Goal: Information Seeking & Learning: Learn about a topic

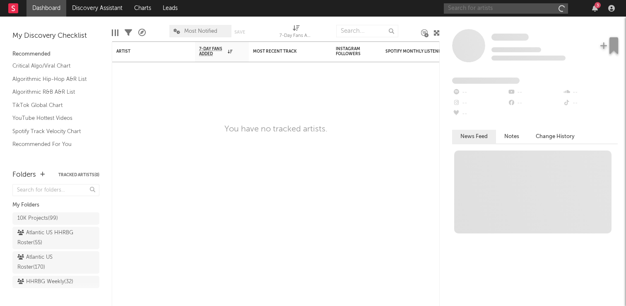
click at [483, 9] on input "text" at bounding box center [506, 8] width 124 height 10
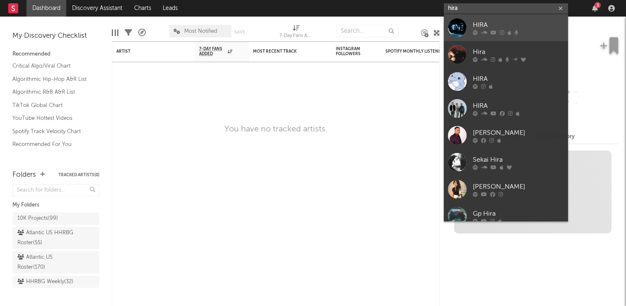
type input "hira"
click at [495, 25] on div "HIRA" at bounding box center [518, 25] width 91 height 10
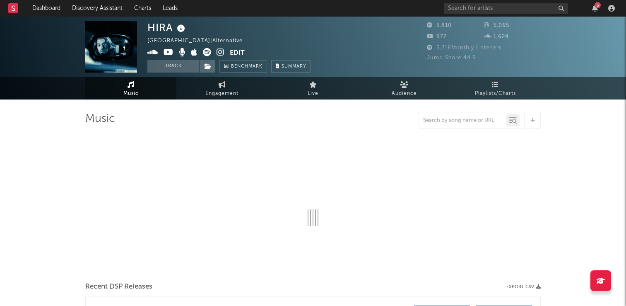
select select "6m"
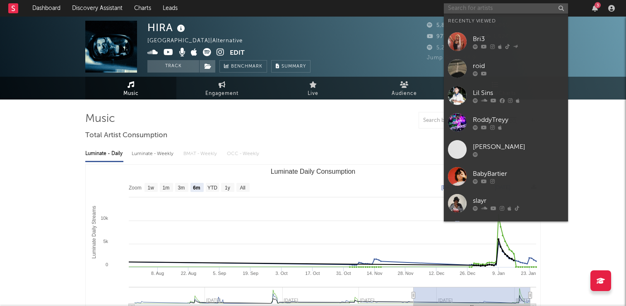
click at [476, 4] on input "text" at bounding box center [506, 8] width 124 height 10
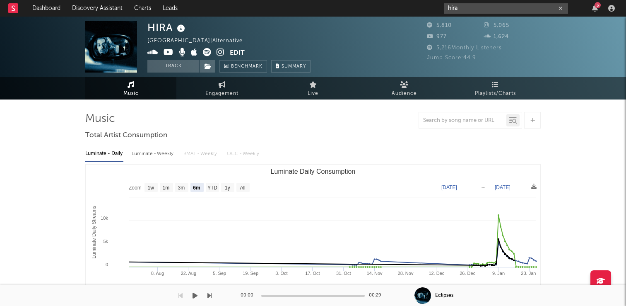
type input "hira"
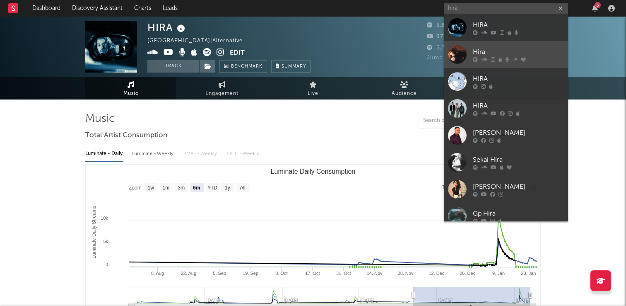
click at [492, 45] on link "Hira" at bounding box center [506, 54] width 124 height 27
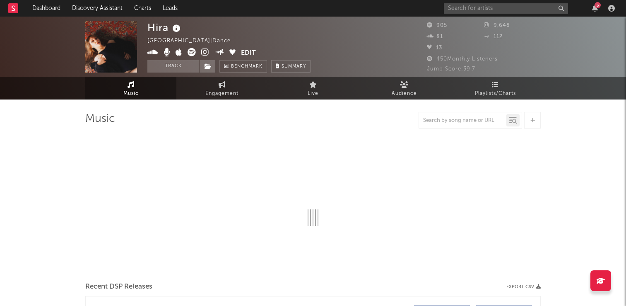
select select "1w"
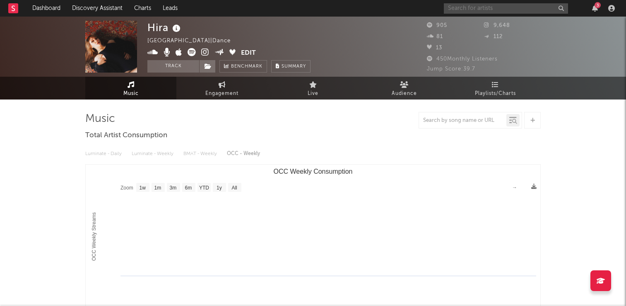
click at [477, 9] on input "text" at bounding box center [506, 8] width 124 height 10
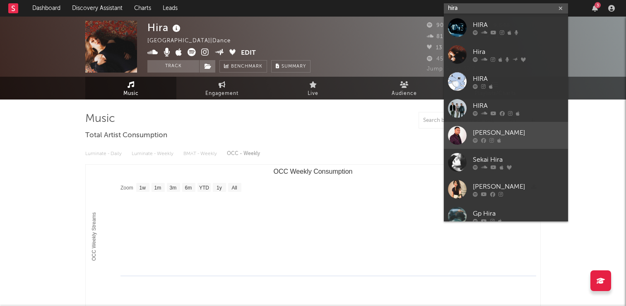
type input "hira"
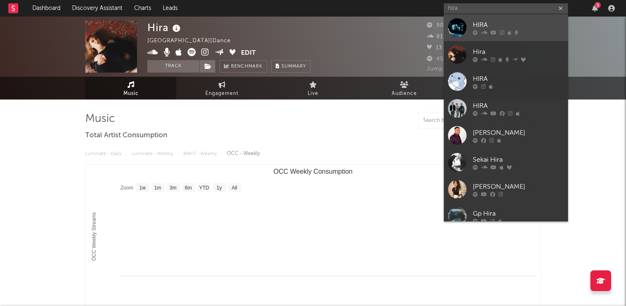
click at [527, 19] on link "HIRA" at bounding box center [506, 27] width 124 height 27
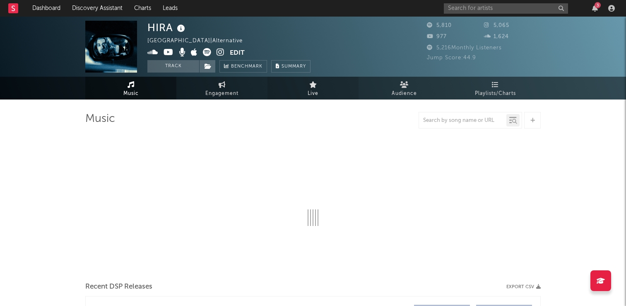
select select "6m"
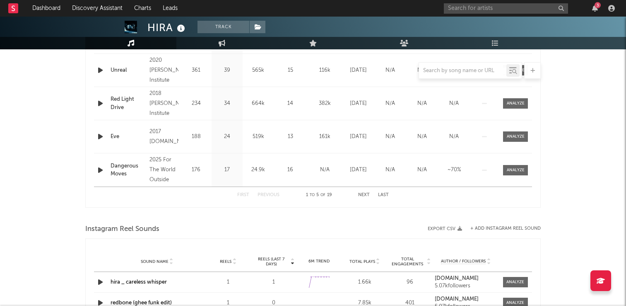
scroll to position [451, 0]
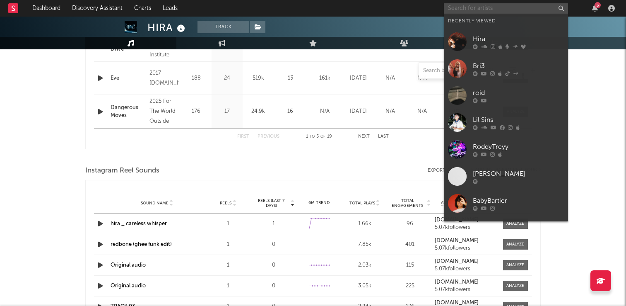
click at [454, 6] on input "text" at bounding box center [506, 8] width 124 height 10
paste input "[URL][DOMAIN_NAME]"
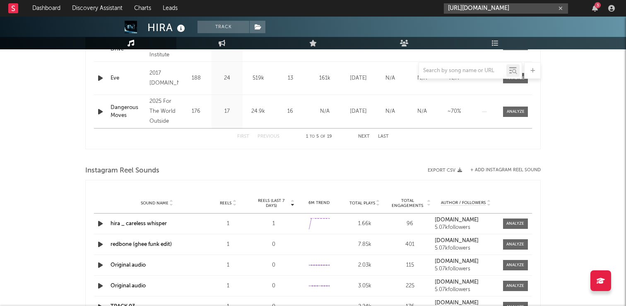
type input "[URL][DOMAIN_NAME]"
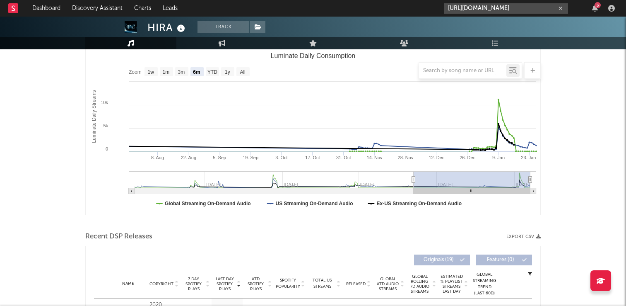
scroll to position [0, 0]
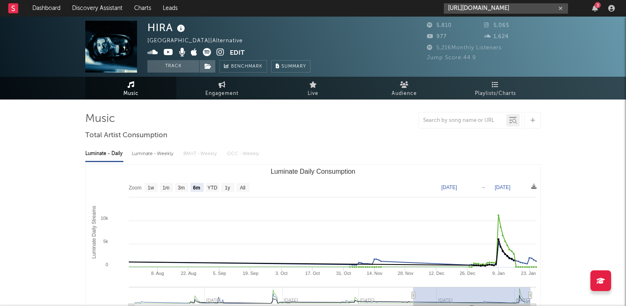
click at [476, 6] on input "[URL][DOMAIN_NAME]" at bounding box center [506, 8] width 124 height 10
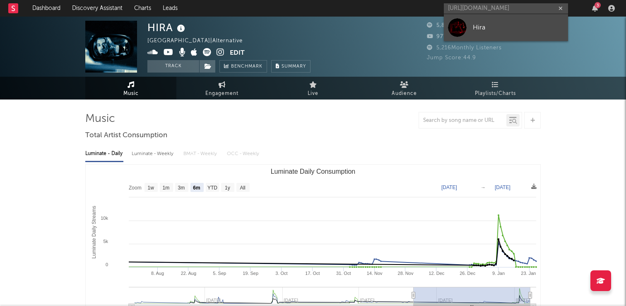
click at [472, 19] on link "Hira" at bounding box center [506, 27] width 124 height 27
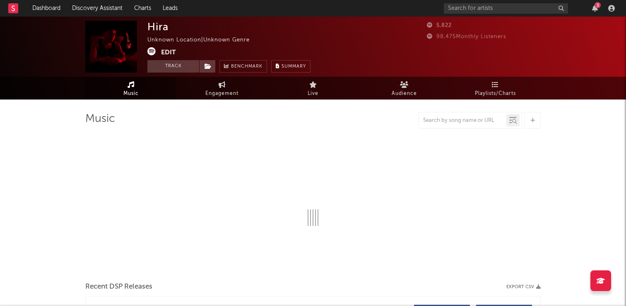
select select "6m"
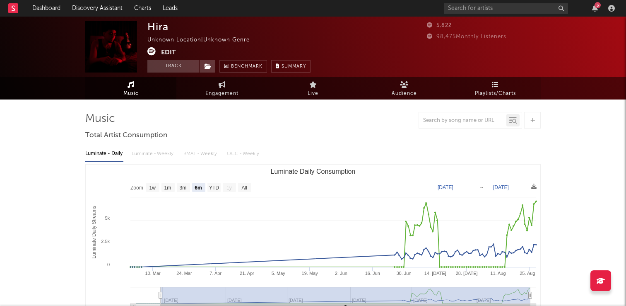
click at [475, 89] on span "Playlists/Charts" at bounding box center [495, 94] width 41 height 10
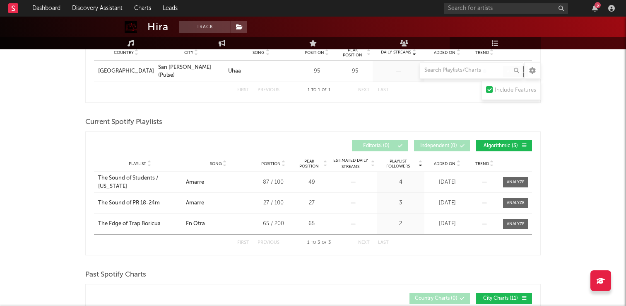
scroll to position [188, 0]
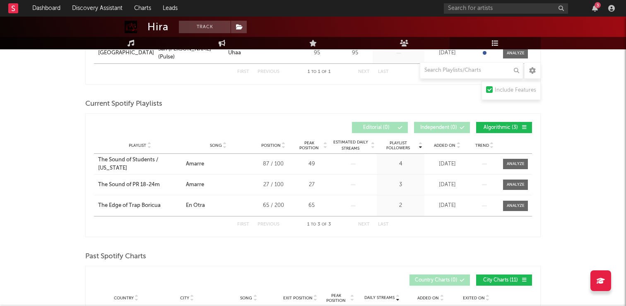
click at [456, 143] on div at bounding box center [458, 145] width 5 height 6
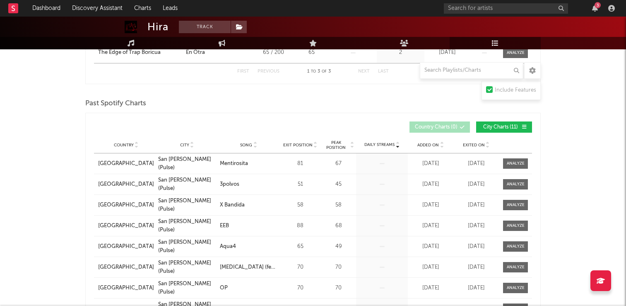
scroll to position [0, 0]
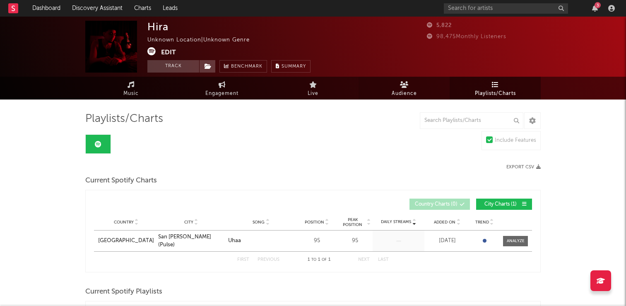
click at [410, 93] on span "Audience" at bounding box center [404, 94] width 25 height 10
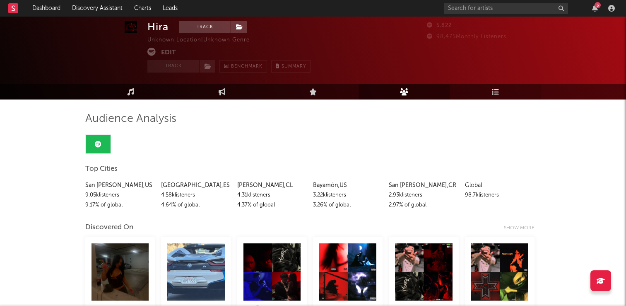
scroll to position [82, 0]
